Goal: Task Accomplishment & Management: Manage account settings

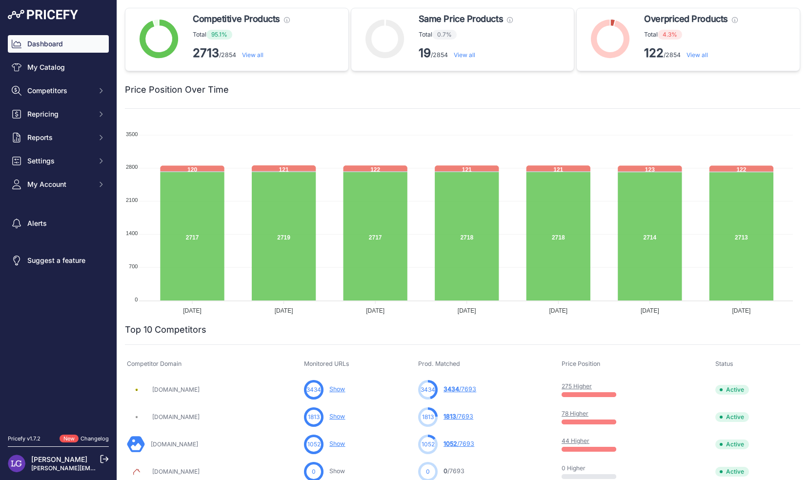
click at [690, 58] on link "View all" at bounding box center [696, 54] width 21 height 7
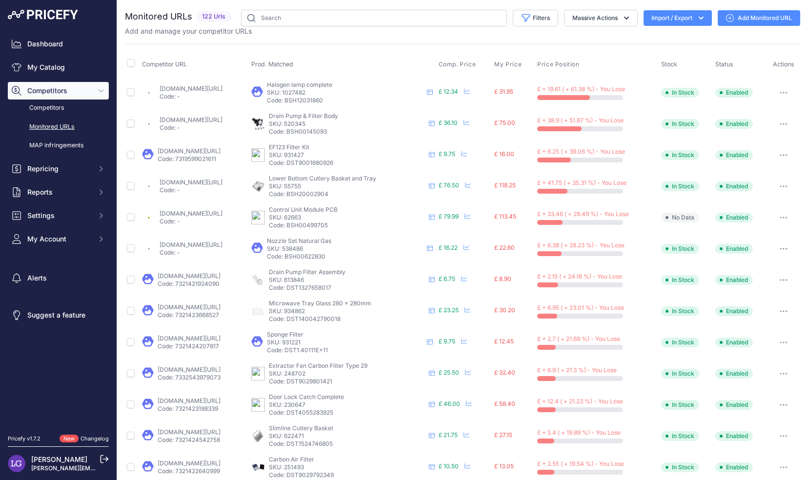
click at [336, 99] on p "Code: BSH12031860" at bounding box center [345, 101] width 156 height 8
copy p "BSH12031860"
click at [330, 90] on p "SKU: 1027482" at bounding box center [345, 93] width 156 height 8
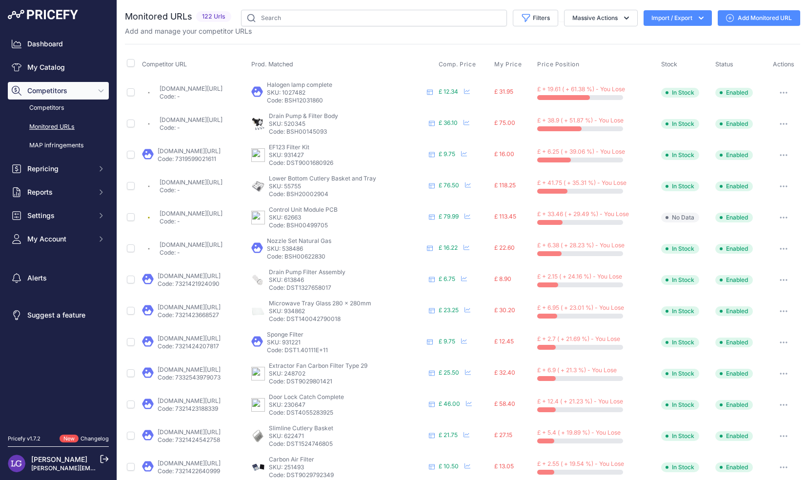
copy p "1027482"
click at [326, 122] on p "SKU: 520345" at bounding box center [347, 124] width 156 height 8
copy p "520345"
click at [777, 125] on button "button" at bounding box center [783, 124] width 20 height 14
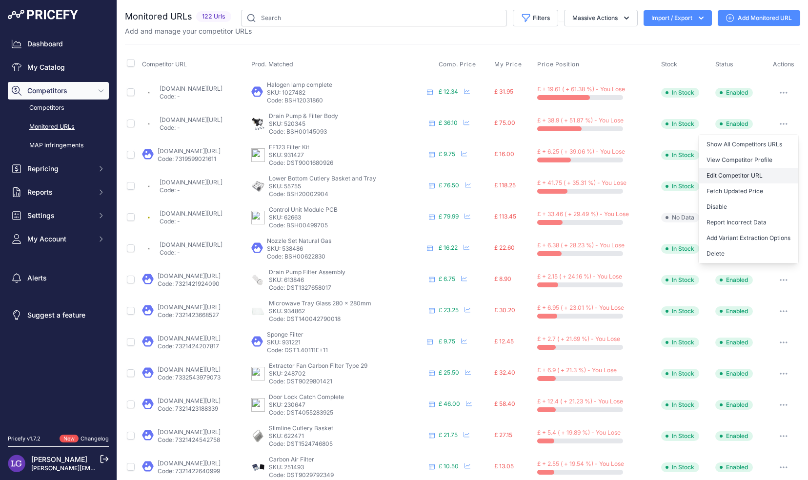
click at [730, 173] on link "Edit Competitor URL" at bounding box center [747, 176] width 99 height 16
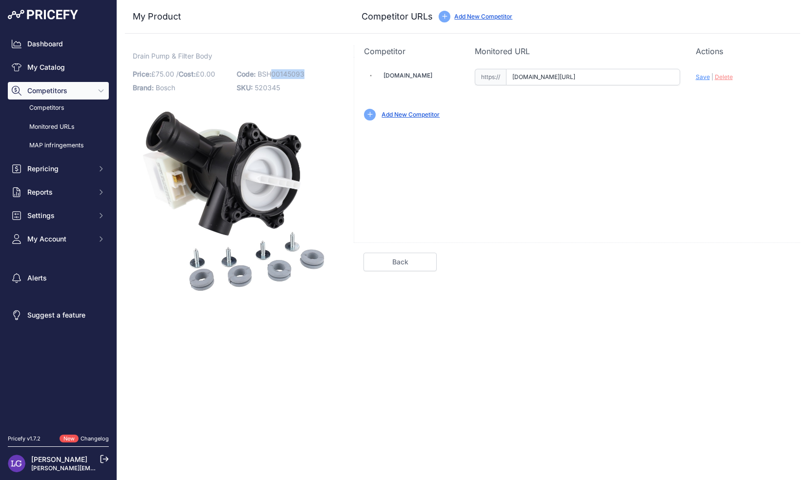
drag, startPoint x: 271, startPoint y: 72, endPoint x: 330, endPoint y: 73, distance: 59.0
click at [330, 73] on p "Code: BSH00145093" at bounding box center [286, 74] width 98 height 14
copy span "00145093"
click at [730, 74] on span "Delete" at bounding box center [723, 76] width 18 height 7
click at [723, 76] on span "Delete" at bounding box center [723, 76] width 18 height 7
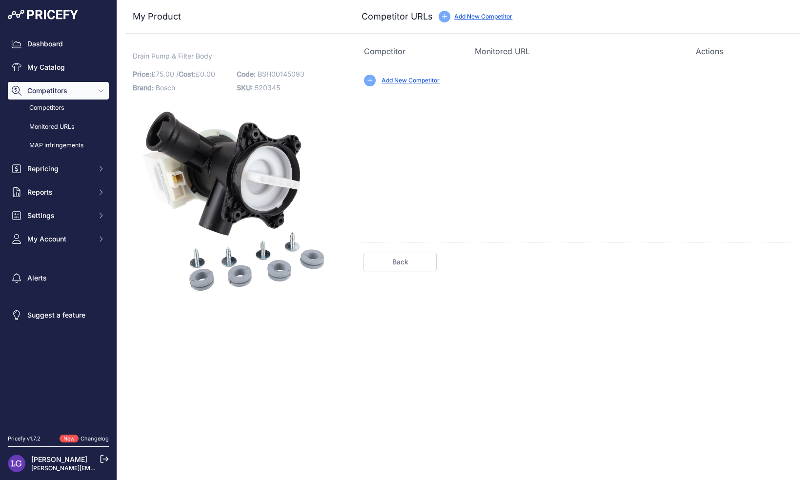
click at [406, 261] on link "Back" at bounding box center [399, 262] width 73 height 19
